Goal: Transaction & Acquisition: Purchase product/service

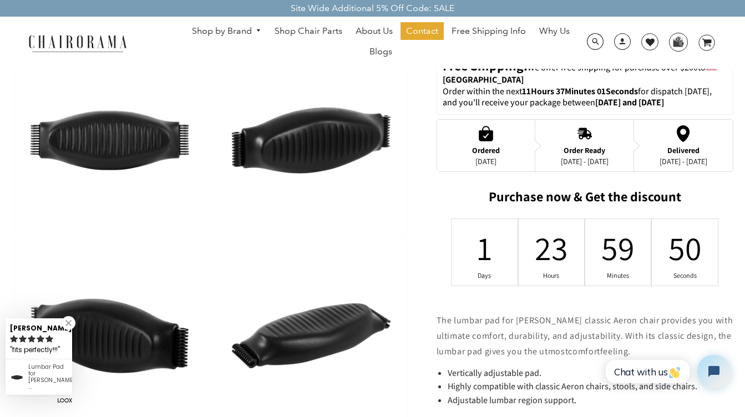
scroll to position [379, 0]
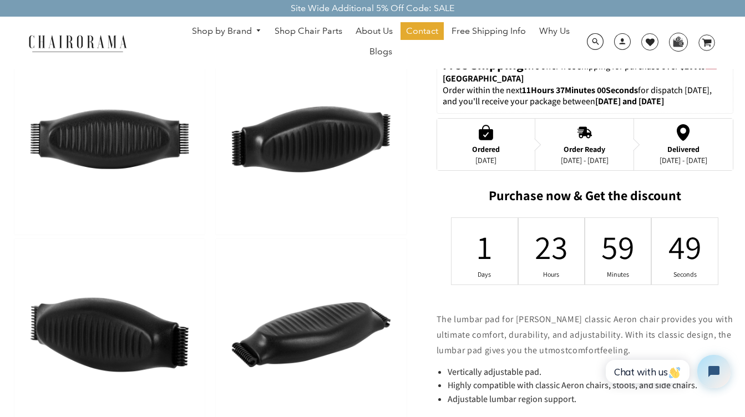
click at [384, 232] on img at bounding box center [311, 139] width 190 height 191
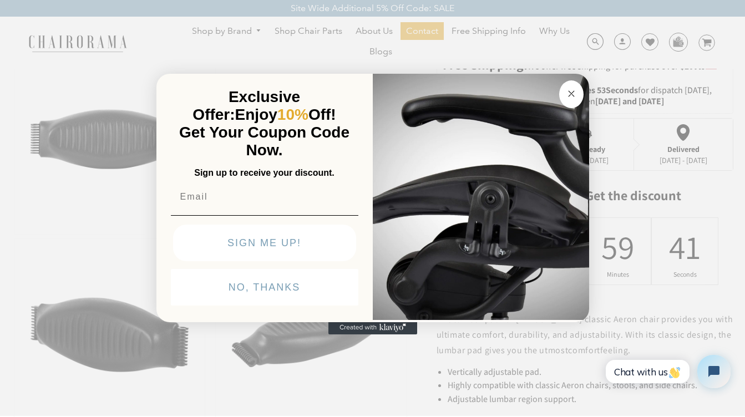
click at [572, 96] on circle "Close dialog" at bounding box center [570, 94] width 13 height 13
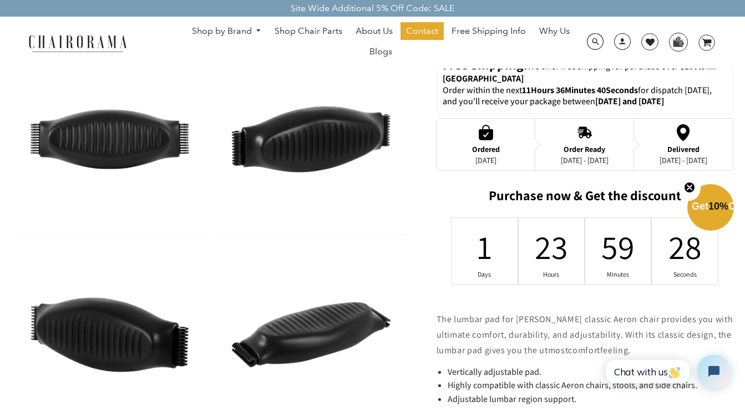
click at [708, 206] on span "10%" at bounding box center [718, 206] width 20 height 11
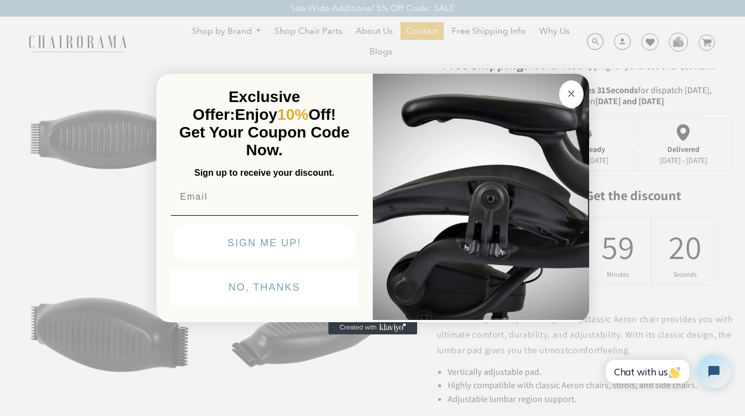
type input "barrypfeil@gmail.com"
click at [254, 244] on button "SIGN ME UP!" at bounding box center [264, 243] width 183 height 37
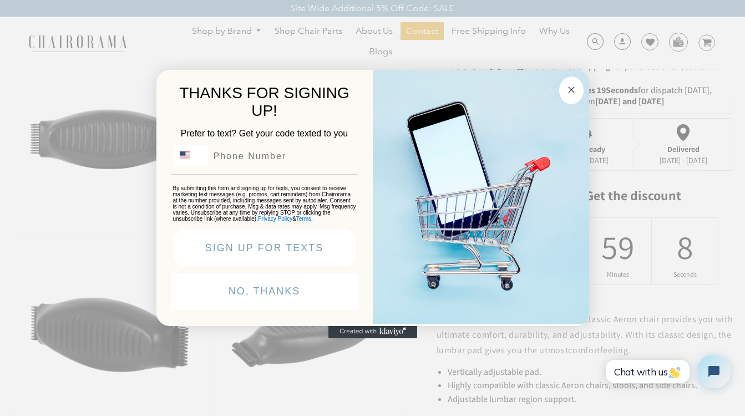
click at [271, 294] on button "NO, THANKS" at bounding box center [264, 291] width 187 height 37
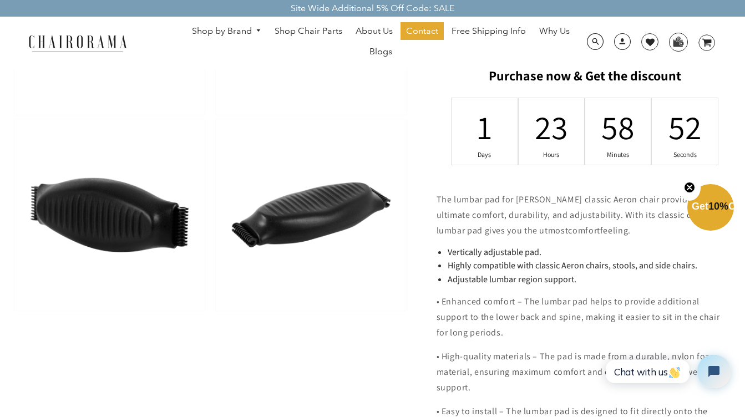
scroll to position [501, 0]
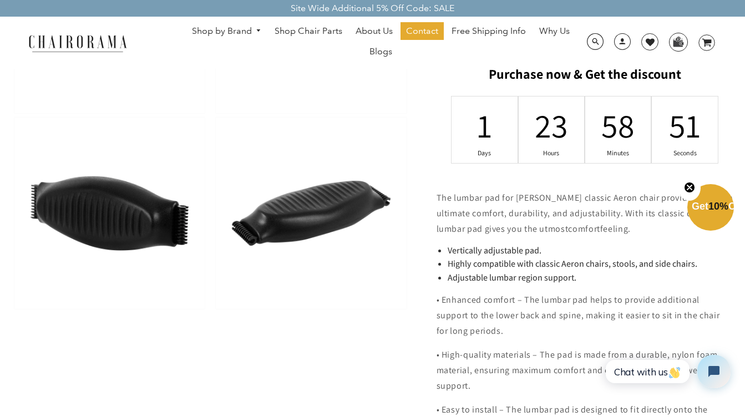
click at [282, 298] on img at bounding box center [311, 213] width 190 height 191
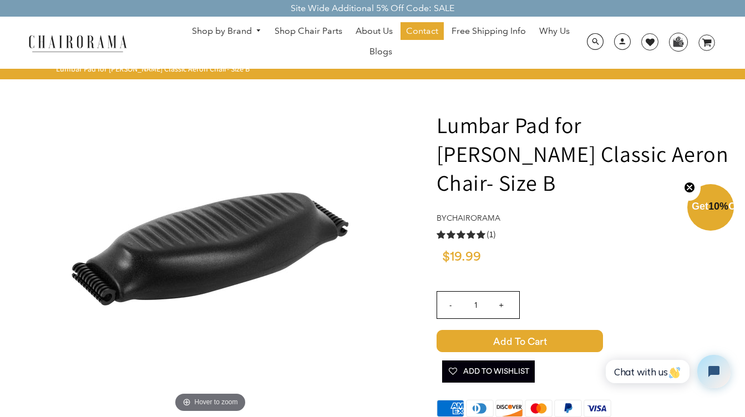
scroll to position [0, 0]
click at [488, 31] on span "Free Shipping Info" at bounding box center [488, 32] width 74 height 12
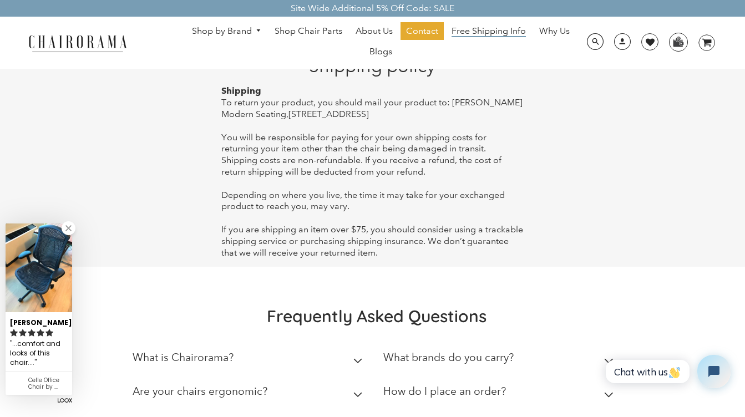
click at [487, 33] on span "Free Shipping Info" at bounding box center [488, 32] width 74 height 12
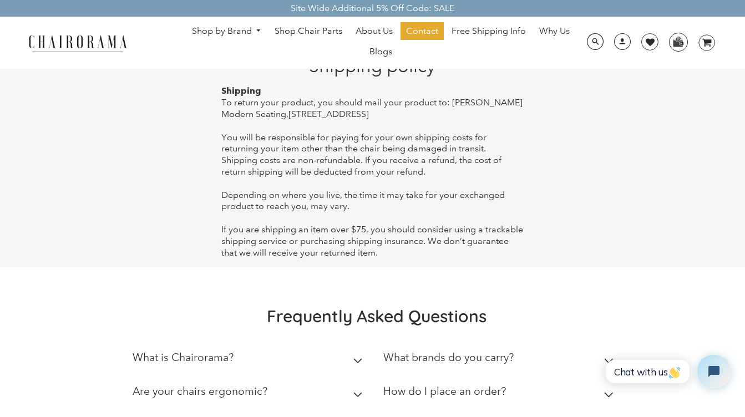
click at [487, 33] on span "Free Shipping Info" at bounding box center [488, 32] width 74 height 12
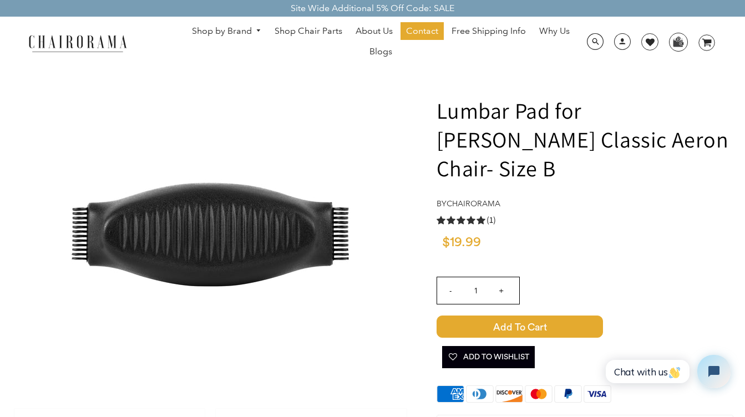
scroll to position [14, 0]
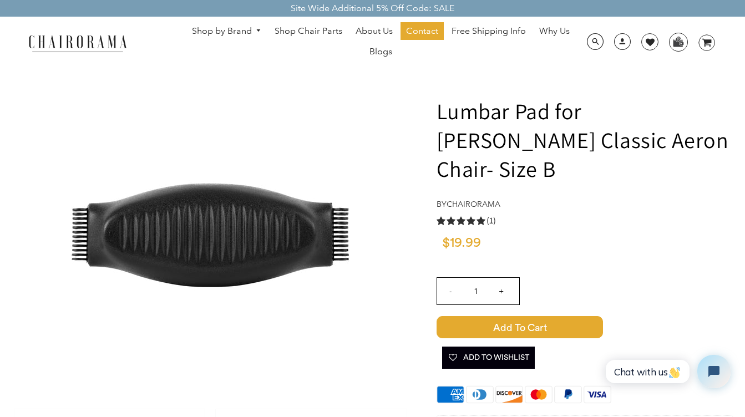
click at [396, 115] on div at bounding box center [210, 235] width 396 height 333
